Goal: Information Seeking & Learning: Compare options

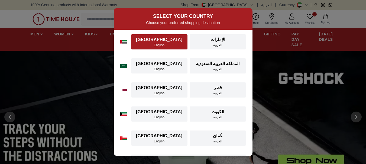
click at [162, 41] on div "[GEOGRAPHIC_DATA]" at bounding box center [159, 40] width 50 height 6
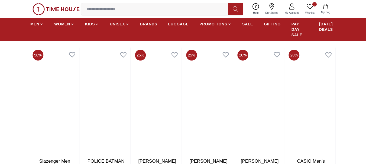
scroll to position [325, 0]
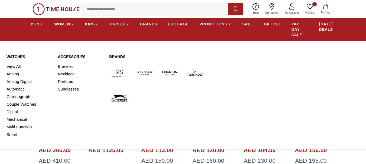
click at [40, 24] on icon at bounding box center [41, 24] width 2 height 1
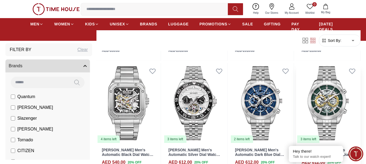
scroll to position [542, 0]
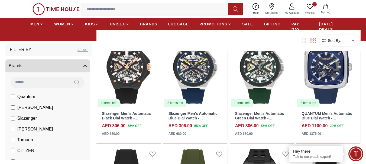
scroll to position [1110, 0]
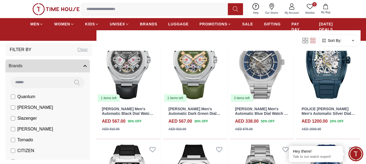
scroll to position [1327, 0]
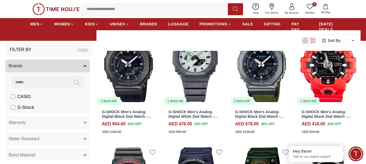
scroll to position [406, 0]
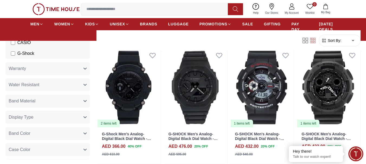
scroll to position [81, 0]
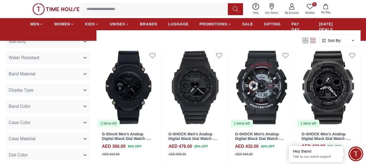
click at [83, 75] on icon "button" at bounding box center [84, 74] width 3 height 3
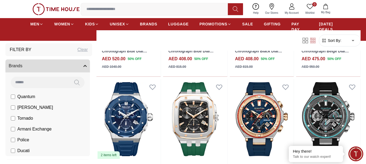
scroll to position [406, 0]
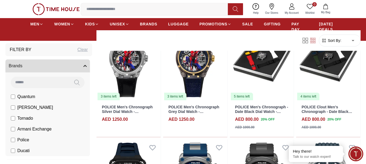
scroll to position [650, 0]
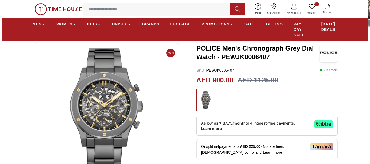
scroll to position [54, 0]
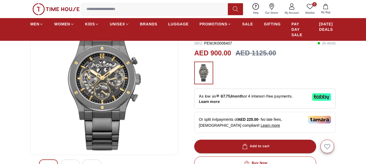
click at [121, 79] on img at bounding box center [104, 86] width 139 height 130
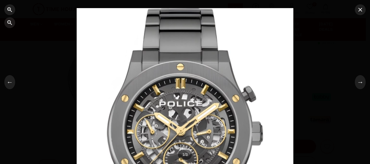
click at [216, 114] on div at bounding box center [185, 82] width 217 height 148
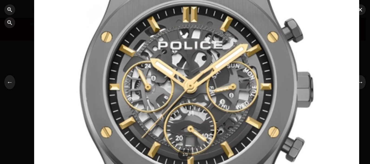
drag, startPoint x: 192, startPoint y: 121, endPoint x: 205, endPoint y: 44, distance: 78.5
click at [205, 44] on div at bounding box center [196, 13] width 325 height 222
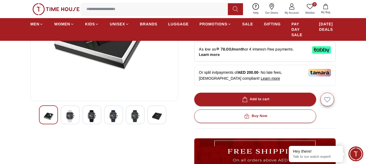
scroll to position [135, 0]
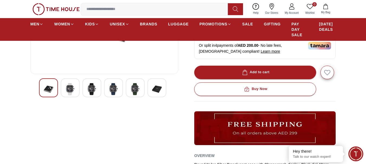
click at [68, 92] on img at bounding box center [70, 89] width 10 height 12
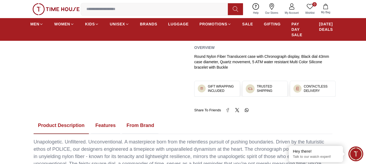
scroll to position [298, 0]
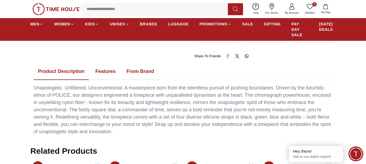
click at [144, 73] on button "From Brand" at bounding box center [140, 71] width 36 height 17
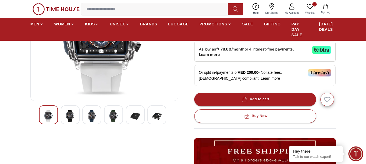
scroll to position [0, 0]
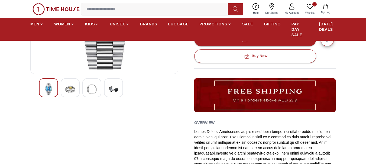
scroll to position [108, 0]
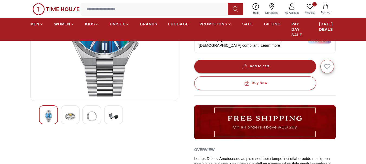
click at [67, 117] on img at bounding box center [70, 116] width 10 height 12
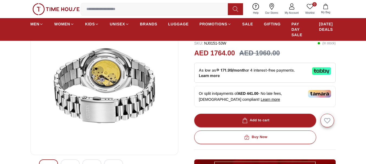
scroll to position [81, 0]
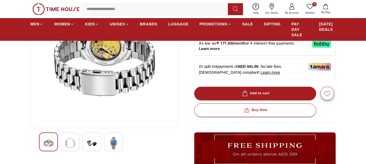
click at [95, 145] on img at bounding box center [92, 143] width 10 height 12
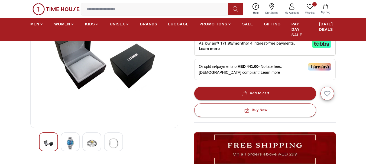
click at [118, 142] on img at bounding box center [114, 143] width 10 height 12
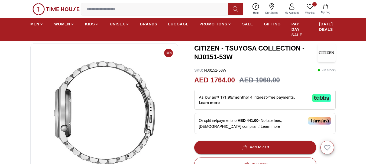
scroll to position [108, 0]
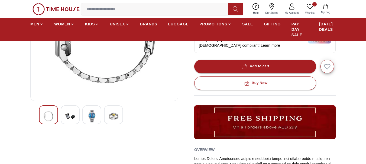
click at [70, 121] on img at bounding box center [70, 116] width 10 height 12
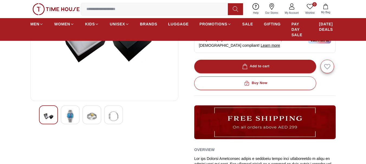
click at [49, 119] on img at bounding box center [49, 116] width 10 height 12
click at [68, 120] on img at bounding box center [70, 116] width 10 height 12
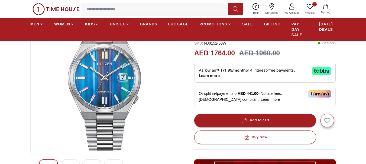
scroll to position [27, 0]
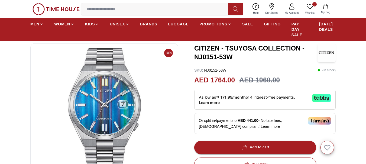
click at [113, 112] on img at bounding box center [104, 113] width 139 height 130
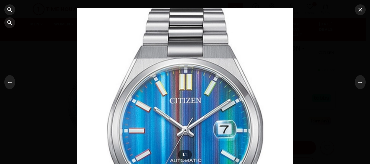
click at [195, 122] on div at bounding box center [185, 82] width 217 height 148
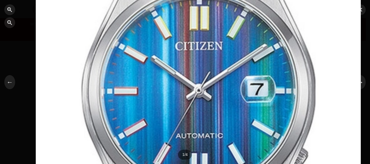
drag, startPoint x: 198, startPoint y: 134, endPoint x: 212, endPoint y: 67, distance: 67.9
click at [212, 66] on div at bounding box center [198, 18] width 325 height 222
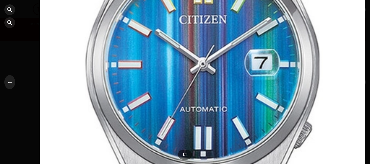
drag, startPoint x: 214, startPoint y: 109, endPoint x: 207, endPoint y: 70, distance: 40.2
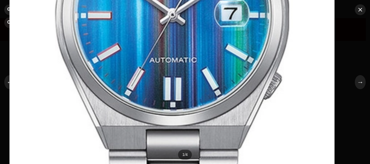
drag, startPoint x: 232, startPoint y: 117, endPoint x: 207, endPoint y: 82, distance: 43.0
click at [207, 82] on div at bounding box center [185, 82] width 370 height 164
click at [362, 8] on icon "button" at bounding box center [360, 9] width 6 height 6
